Goal: Task Accomplishment & Management: Manage account settings

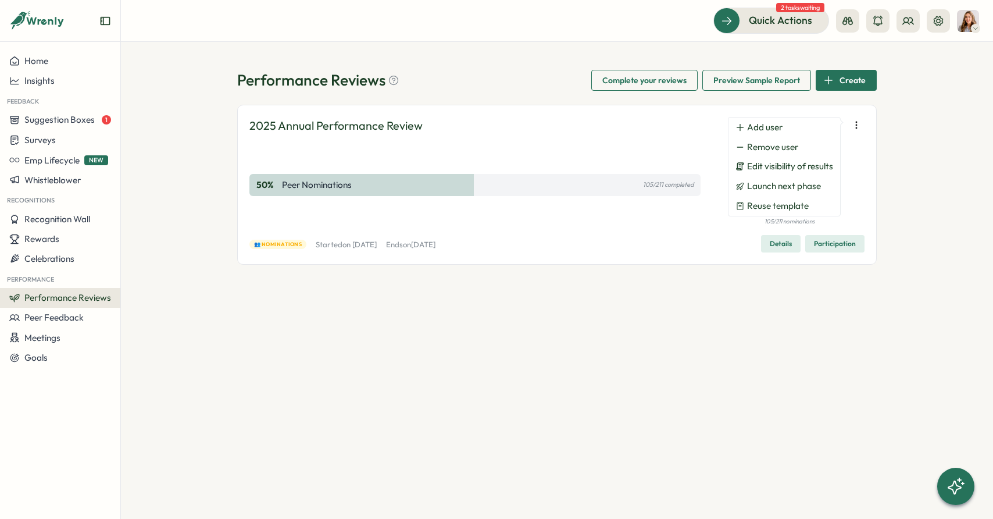
click at [839, 251] on span "Participation" at bounding box center [835, 244] width 42 height 16
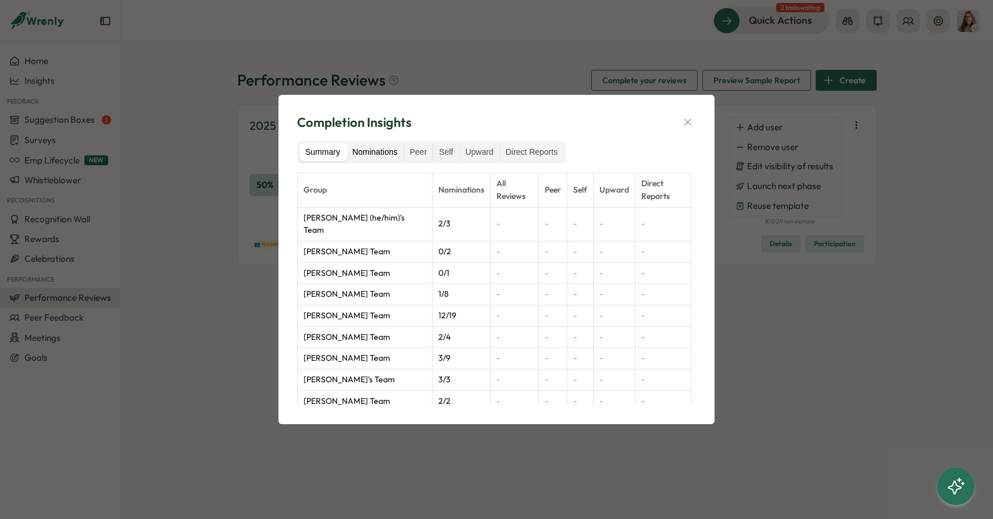
click at [365, 156] on label "Nominations" at bounding box center [375, 152] width 57 height 19
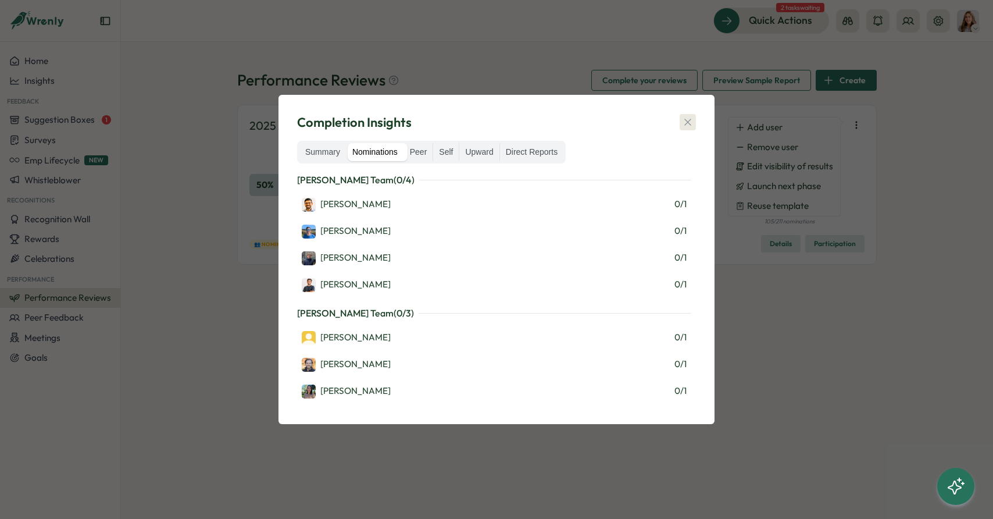
click at [686, 120] on icon "button" at bounding box center [688, 122] width 12 height 12
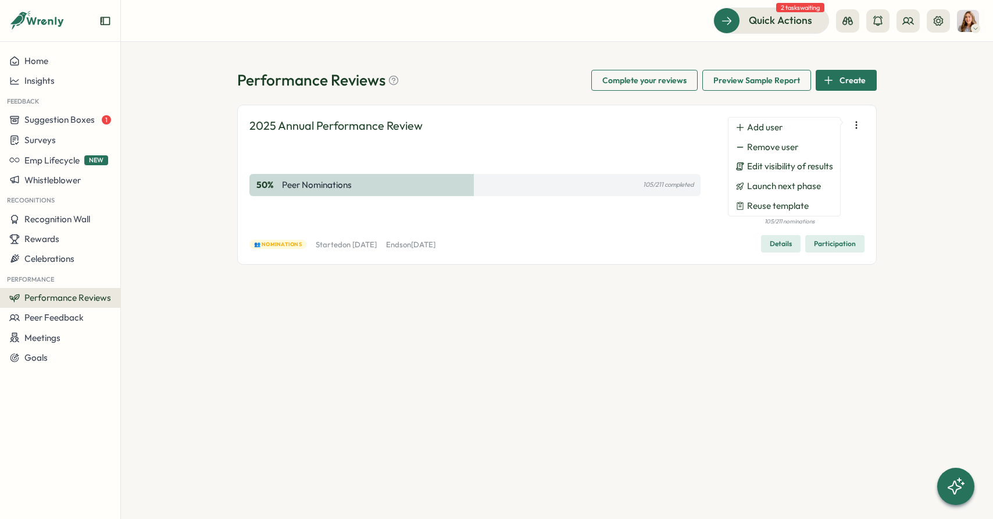
click at [696, 251] on div "👥 Nominations Started [DATE][DATE] Ends [DATE][DATE] Details Participation" at bounding box center [556, 243] width 615 height 17
click at [785, 146] on span "Remove user" at bounding box center [772, 147] width 51 height 10
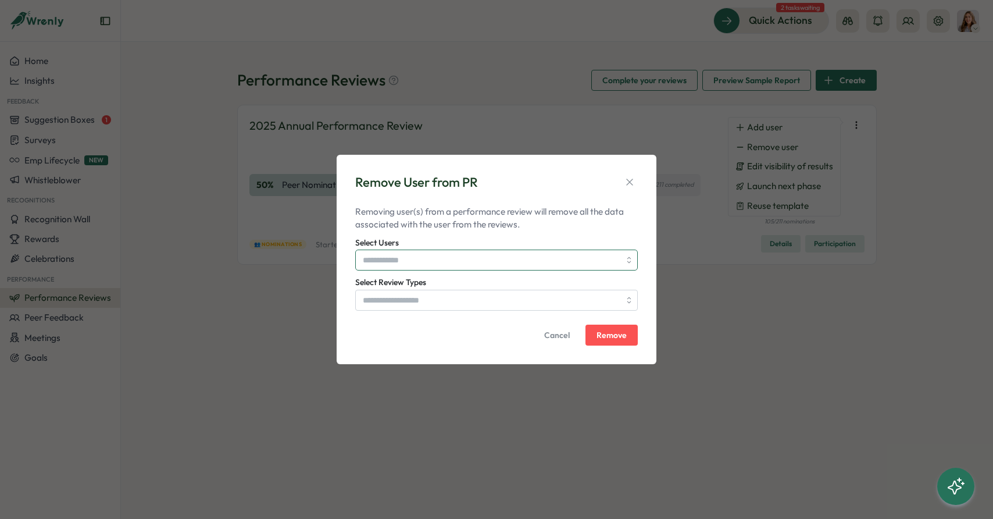
click at [427, 260] on input "Select Users" at bounding box center [491, 260] width 257 height 20
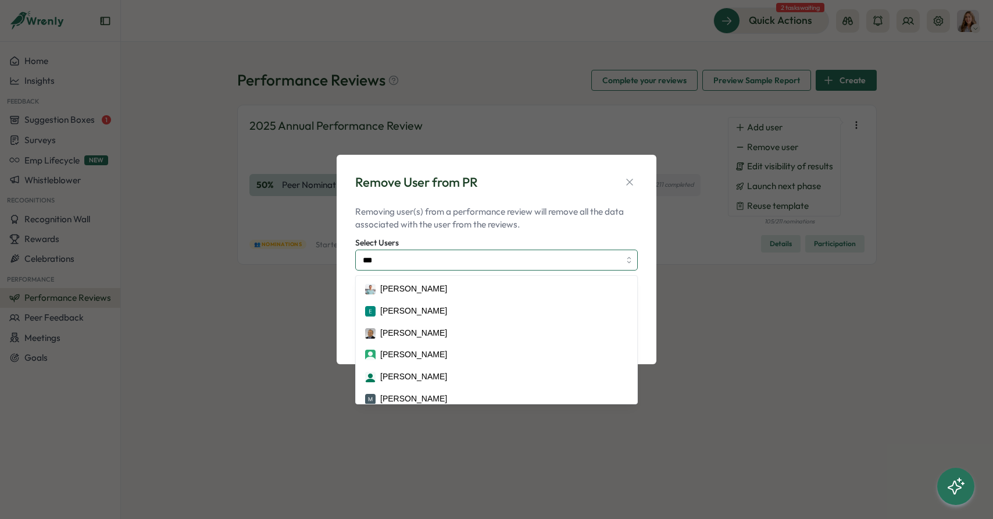
type input "****"
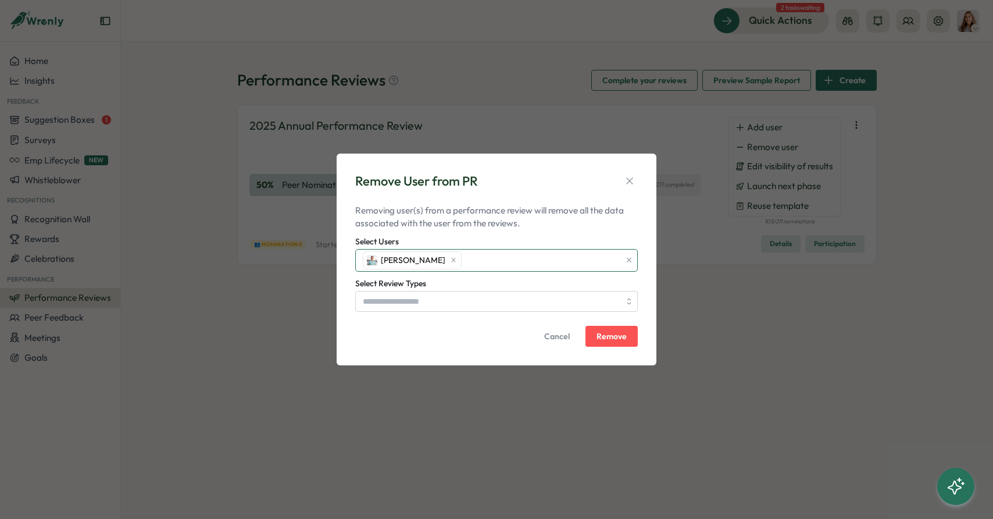
click at [471, 258] on div "[PERSON_NAME]" at bounding box center [490, 260] width 260 height 22
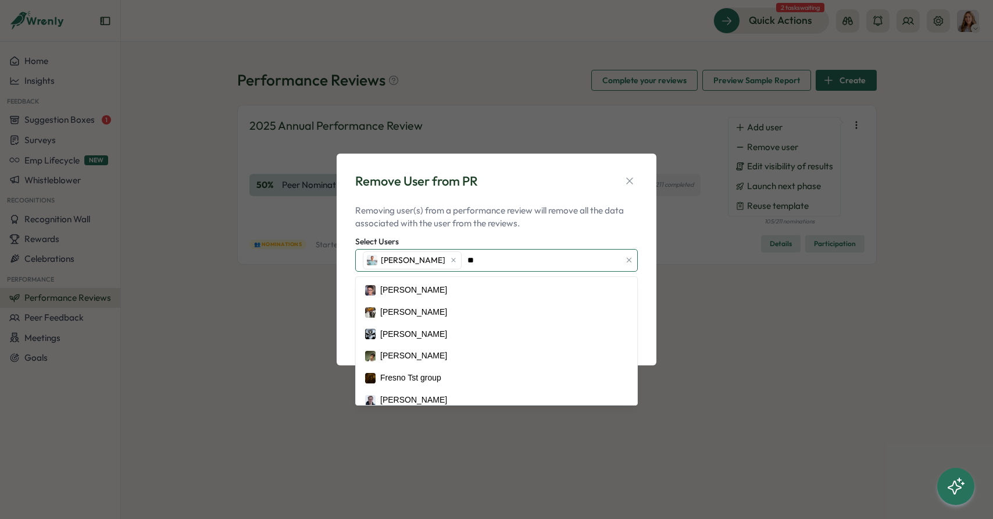
type input "***"
click at [568, 230] on form "Removing user(s) from a performance review will remove all the data associated …" at bounding box center [496, 275] width 283 height 142
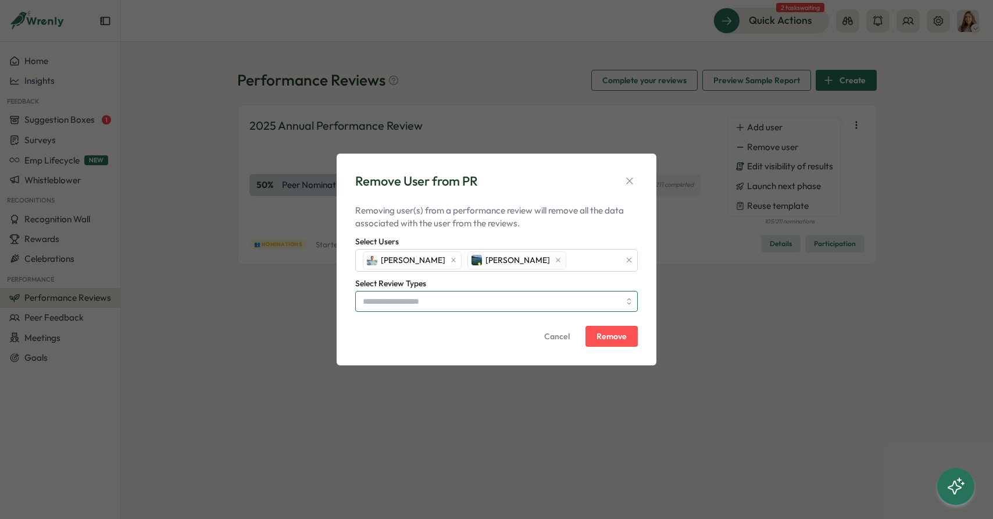
click at [564, 300] on input "Select Review Types" at bounding box center [491, 301] width 257 height 20
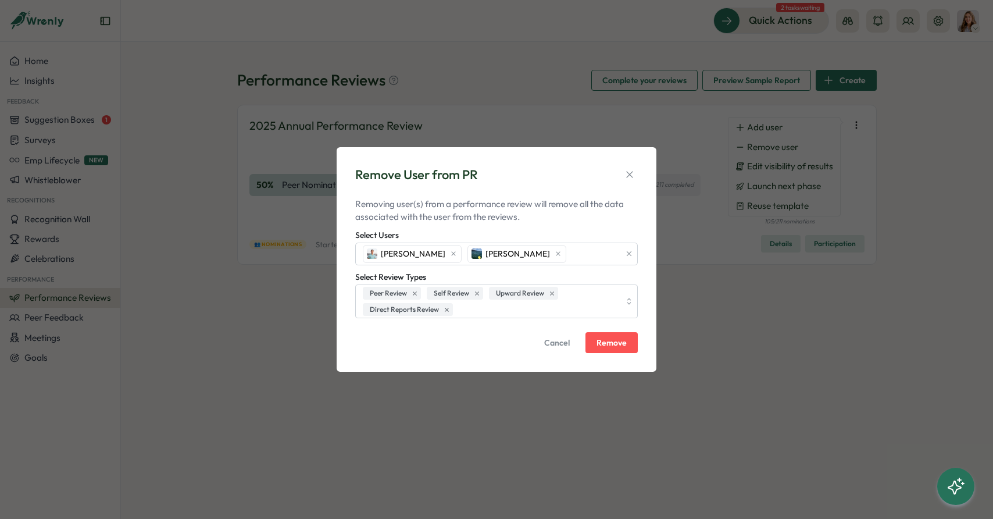
click at [616, 343] on span "Remove" at bounding box center [612, 342] width 30 height 8
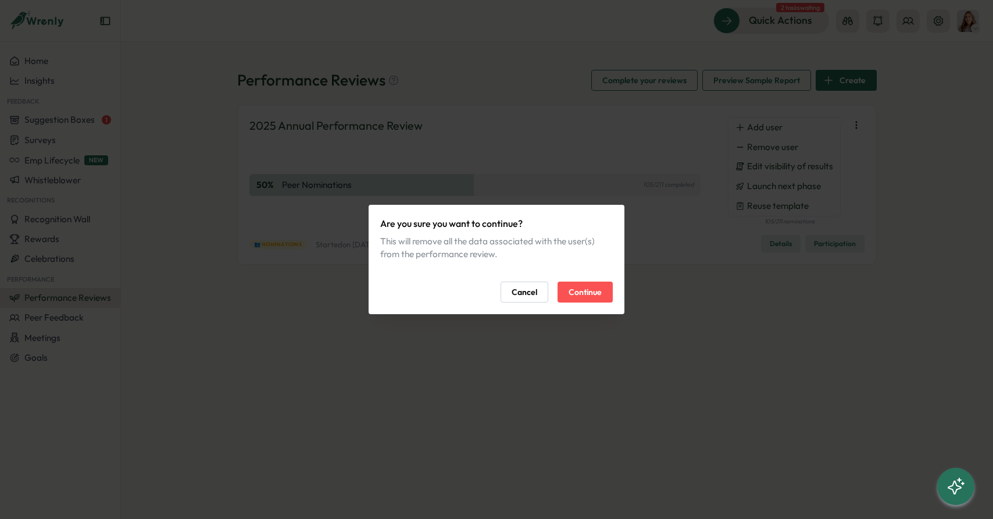
click at [571, 291] on span "Continue" at bounding box center [585, 292] width 33 height 20
